Goal: Task Accomplishment & Management: Complete application form

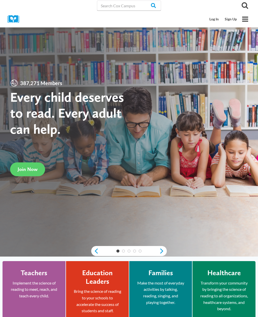
click at [31, 170] on link "Join Now" at bounding box center [27, 169] width 35 height 14
click at [224, 23] on link "Sign Up" at bounding box center [231, 19] width 18 height 10
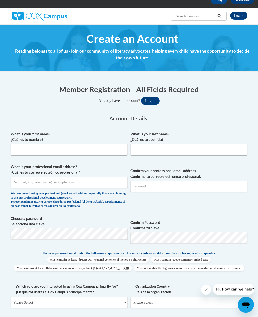
scroll to position [36, 0]
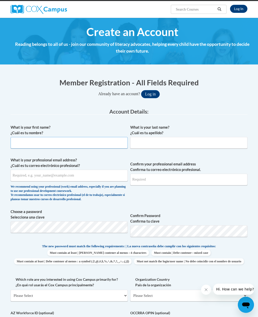
click at [103, 143] on input "What is your first name? ¿Cuál es tu nombre?" at bounding box center [69, 143] width 117 height 12
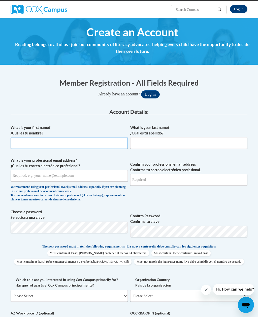
click at [100, 143] on input "What is your first name? ¿Cuál es tu nombre?" at bounding box center [69, 143] width 117 height 12
type input "Kaydence"
click at [185, 138] on input "What is your last name? ¿Cuál es tu apellido?" at bounding box center [188, 143] width 117 height 12
type input "Crum"
click at [24, 178] on input "What is your professional email address? ¿Cuál es tu correo electrónico profesi…" at bounding box center [69, 176] width 117 height 12
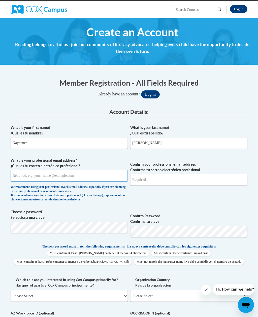
type input "kaydencecrum14@gmail.com"
click at [192, 179] on input "Confirm your professional email address Confirma tu correo electrónico profesio…" at bounding box center [188, 180] width 117 height 12
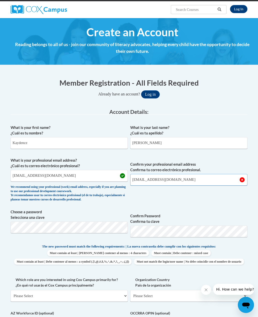
type input "kaydencecrum14@gmail.com"
click at [230, 202] on span "Confirm your professional email address Confirma tu correo electrónico profesio…" at bounding box center [188, 181] width 117 height 47
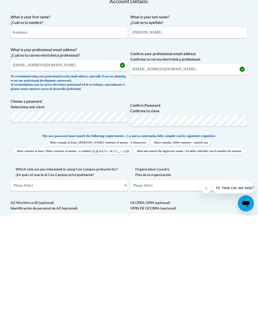
click at [237, 268] on label "Organization Country País de la organización" at bounding box center [188, 273] width 117 height 11
click at [237, 281] on select "Please Select United States | Estados Unidos Outside of the United States | Fue…" at bounding box center [188, 287] width 117 height 12
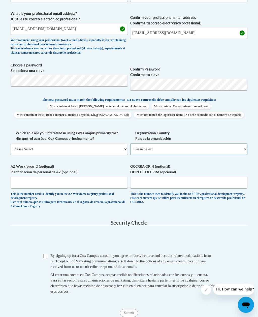
scroll to position [183, 0]
click at [118, 147] on select "Please Select College/University | Colegio/Universidad Community/Nonprofit Part…" at bounding box center [69, 149] width 117 height 12
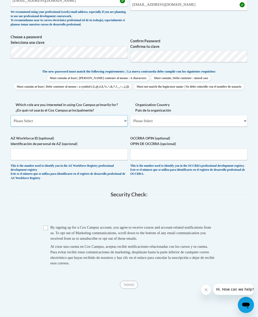
scroll to position [215, 0]
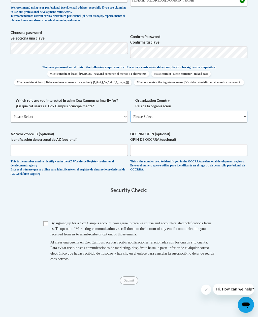
click at [236, 115] on select "Please Select United States | Estados Unidos Outside of the United States | Fue…" at bounding box center [188, 117] width 117 height 12
select select "ad49bcad-a171-4b2e-b99c-48b446064914"
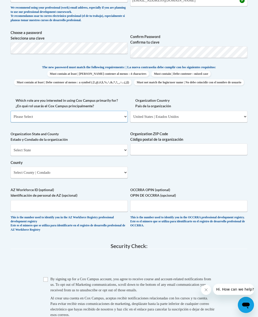
click at [119, 113] on select "Please Select College/University | Colegio/Universidad Community/Nonprofit Part…" at bounding box center [69, 117] width 117 height 12
select select "49058d88-fc43-4af8-93ac-fa8ced758464"
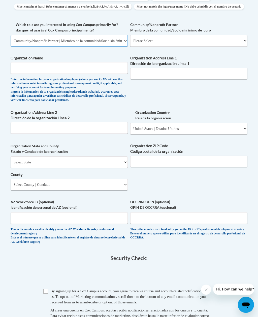
scroll to position [299, 0]
